Goal: Complete application form

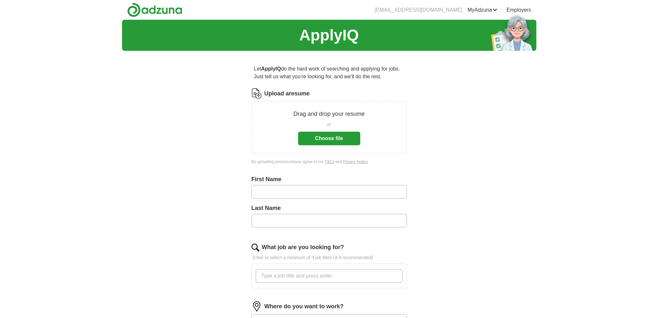
click at [338, 138] on button "Choose file" at bounding box center [329, 139] width 62 height 14
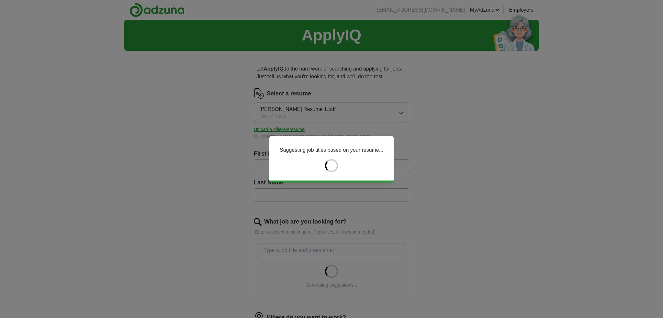
type input "******"
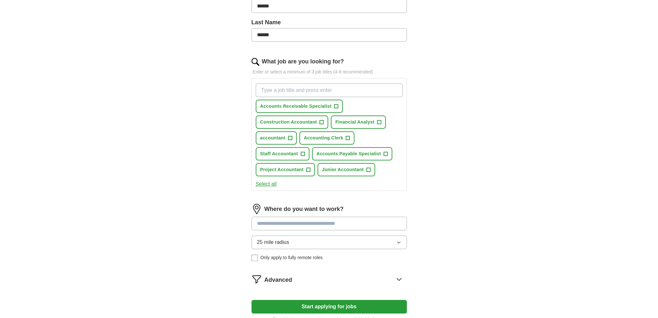
scroll to position [162, 0]
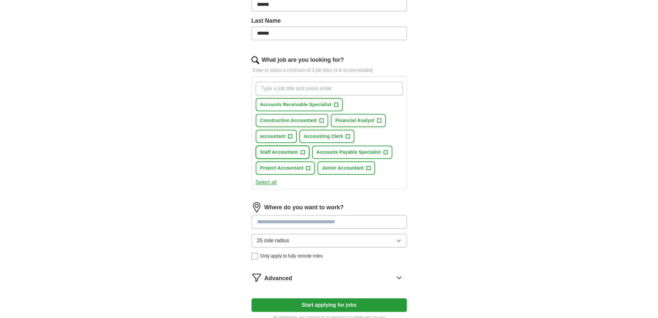
click at [303, 150] on span "+" at bounding box center [303, 152] width 4 height 5
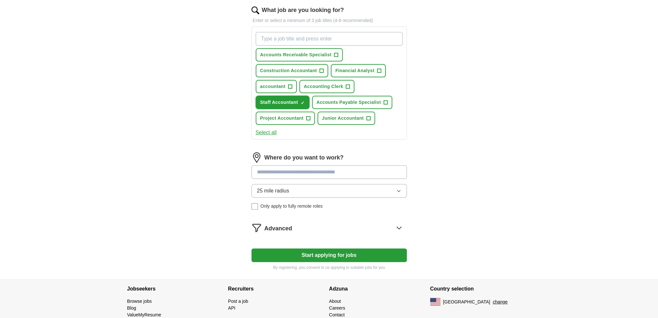
scroll to position [227, 0]
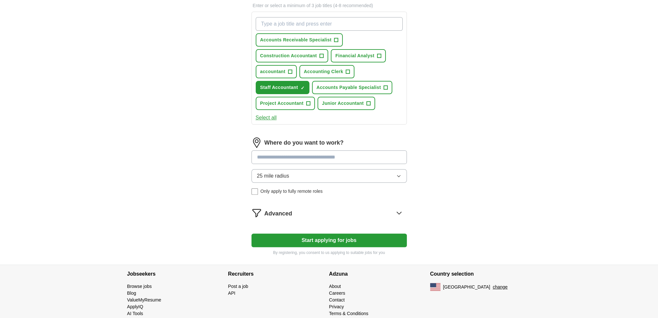
click at [295, 154] on input at bounding box center [329, 158] width 155 height 14
type input "******"
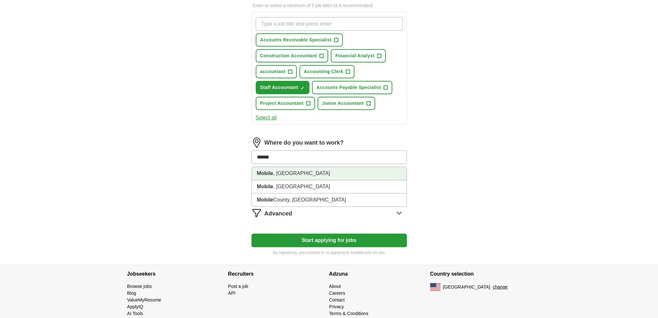
click at [277, 171] on li "Mobile , [GEOGRAPHIC_DATA]" at bounding box center [329, 173] width 155 height 13
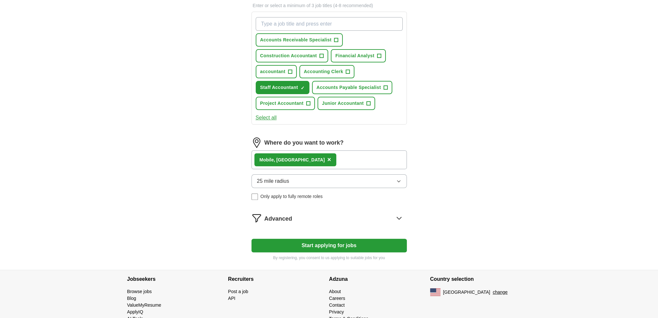
click at [280, 179] on span "25 mile radius" at bounding box center [273, 181] width 32 height 8
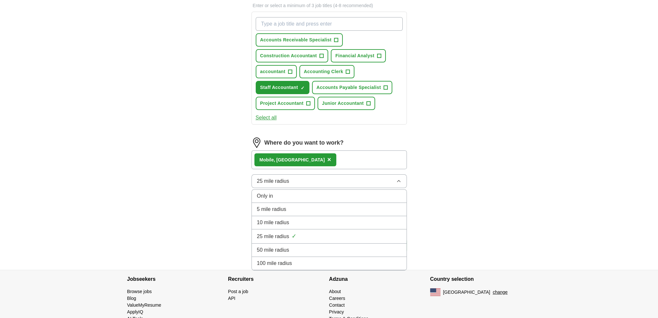
click at [290, 248] on div "50 mile radius" at bounding box center [329, 250] width 144 height 8
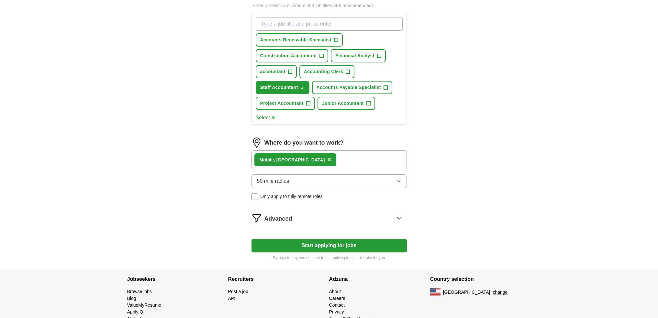
click at [312, 246] on button "Start applying for jobs" at bounding box center [329, 246] width 155 height 14
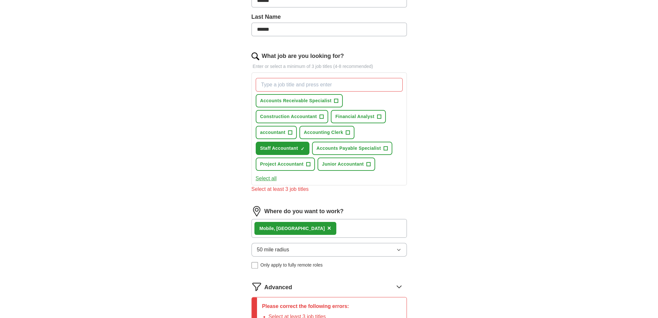
scroll to position [162, 0]
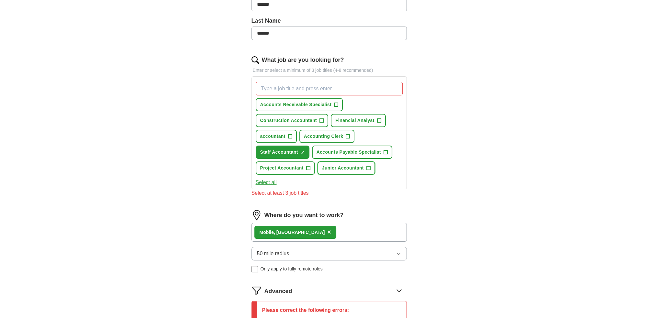
click at [368, 167] on span "+" at bounding box center [369, 168] width 4 height 5
click at [292, 135] on button "accountant +" at bounding box center [276, 136] width 41 height 13
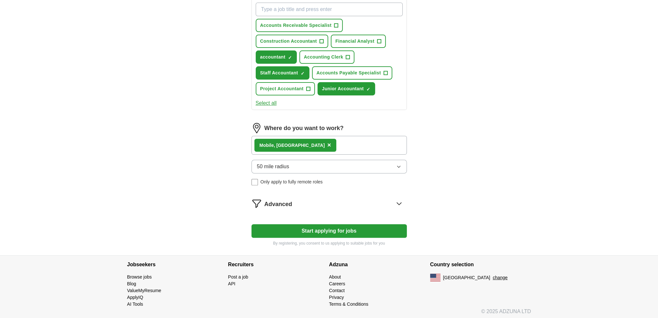
click at [380, 229] on button "Start applying for jobs" at bounding box center [329, 231] width 155 height 14
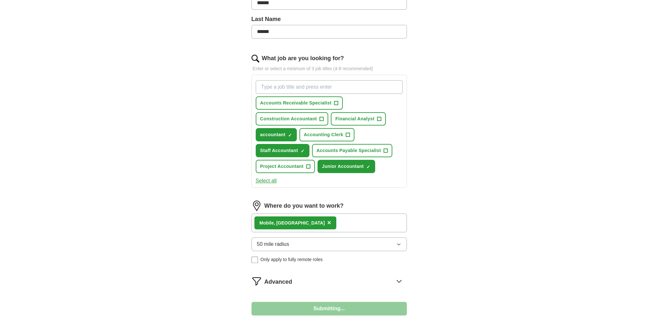
select select "**"
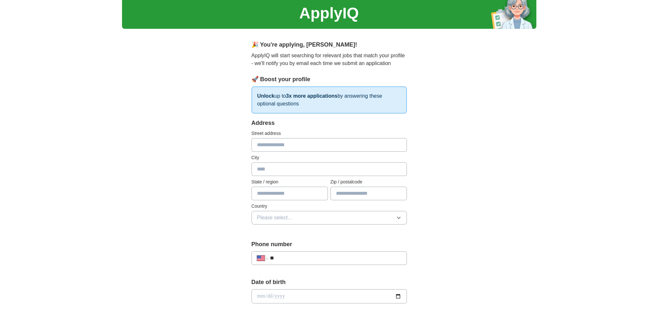
scroll to position [22, 0]
